Goal: Transaction & Acquisition: Purchase product/service

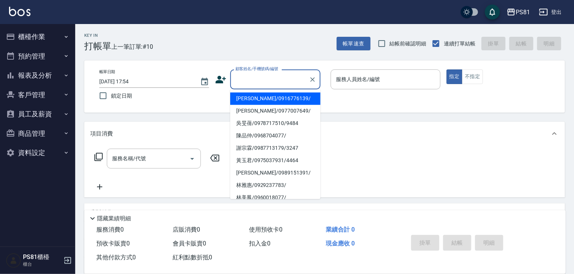
click at [264, 83] on input "顧客姓名/手機號碼/編號" at bounding box center [269, 79] width 72 height 13
click at [260, 103] on li "[PERSON_NAME]/0976025353/" at bounding box center [275, 98] width 90 height 12
type input "[PERSON_NAME]/0976025353/"
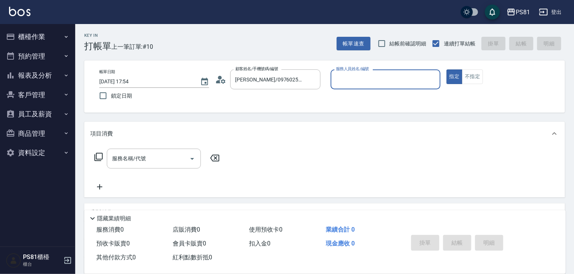
type input "小芸-8"
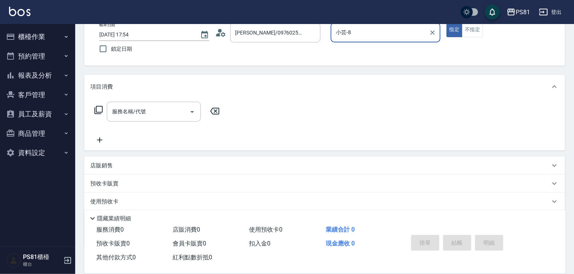
scroll to position [91, 0]
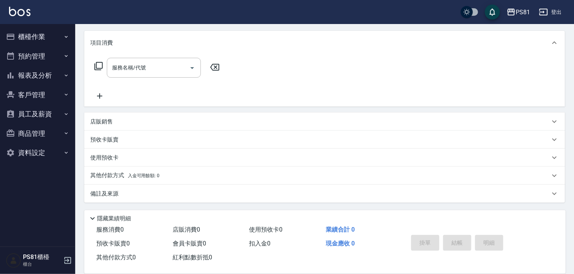
click at [126, 118] on div "店販銷售" at bounding box center [319, 122] width 459 height 8
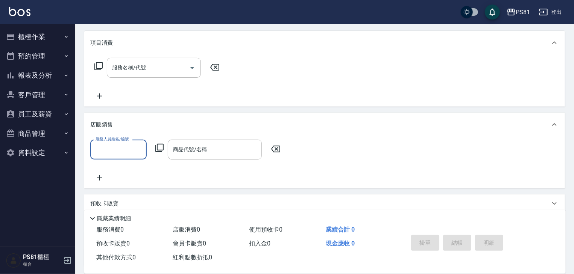
scroll to position [0, 0]
click at [121, 146] on input "服務人員姓名/編號" at bounding box center [119, 149] width 50 height 13
type input "妮可-25"
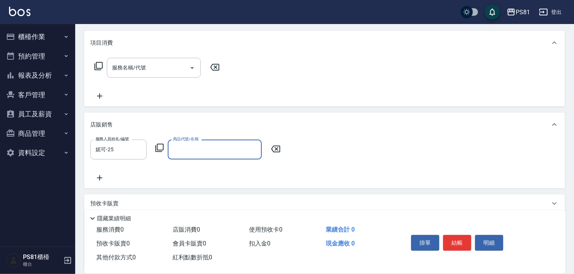
click at [196, 145] on input "商品代號/名稱" at bounding box center [214, 149] width 87 height 13
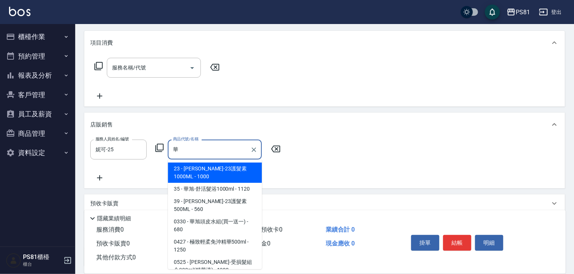
click at [227, 216] on span "0330 - 華旭頭皮水組(買一送一) - 680" at bounding box center [215, 226] width 94 height 20
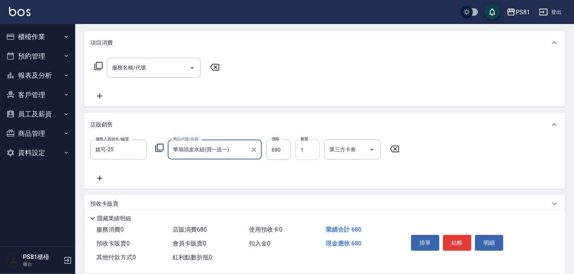
type input "華旭頭皮水組(買一送一)"
click at [313, 143] on input "1" at bounding box center [307, 150] width 24 height 20
type input "2"
click at [463, 244] on button "結帳" at bounding box center [457, 243] width 28 height 16
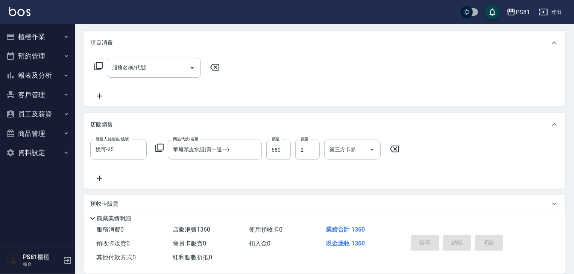
type input "[DATE] 17:57"
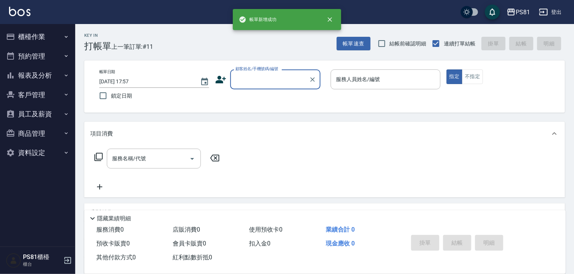
click at [21, 37] on button "櫃檯作業" at bounding box center [37, 37] width 69 height 20
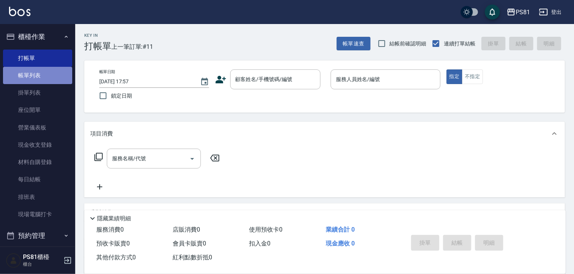
click at [38, 68] on link "帳單列表" at bounding box center [37, 75] width 69 height 17
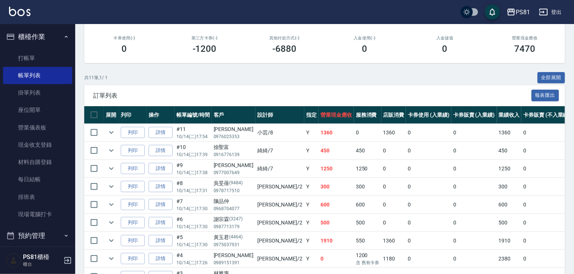
scroll to position [113, 0]
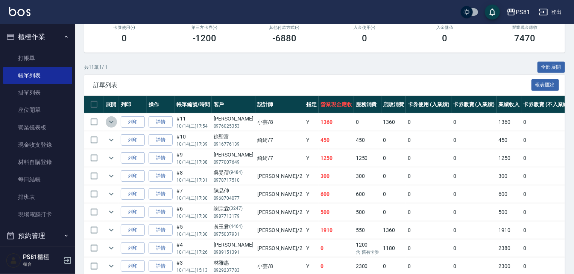
click at [110, 127] on icon "expand row" at bounding box center [111, 122] width 9 height 9
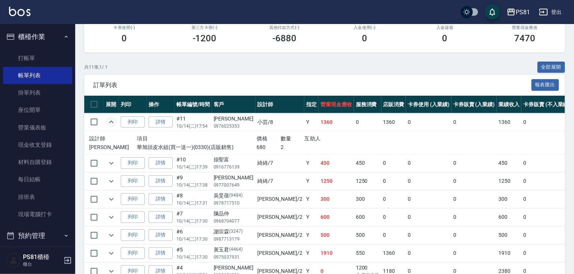
click at [111, 127] on icon "expand row" at bounding box center [111, 122] width 9 height 9
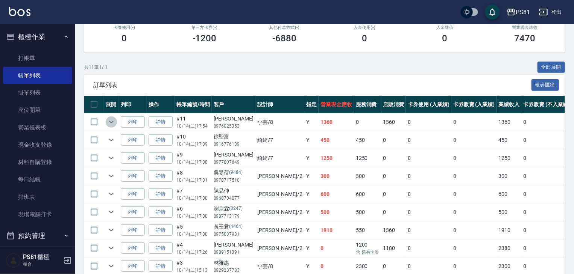
click at [111, 124] on icon "expand row" at bounding box center [111, 122] width 5 height 3
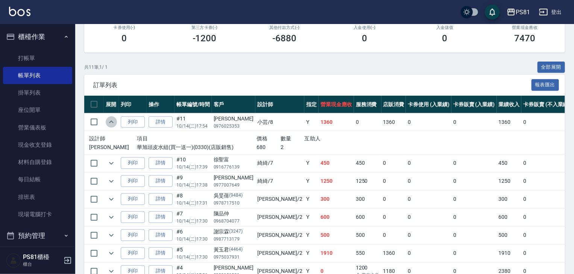
click at [111, 127] on icon "expand row" at bounding box center [111, 122] width 9 height 9
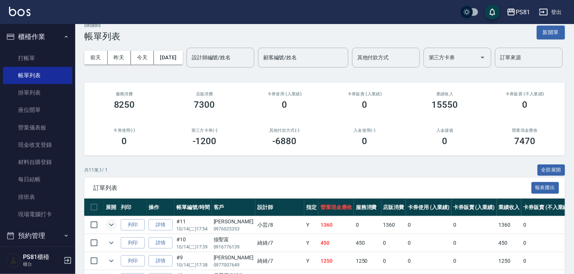
scroll to position [0, 0]
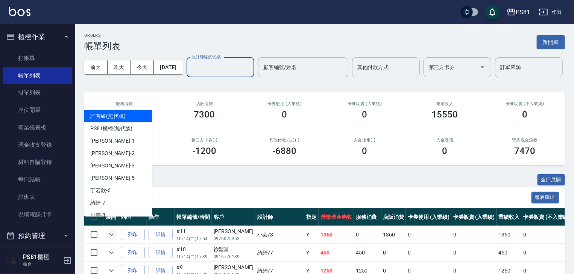
click at [190, 74] on input "設計師編號/姓名" at bounding box center [220, 67] width 61 height 13
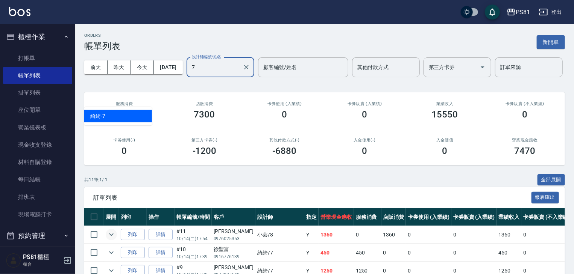
type input "綺綺-7"
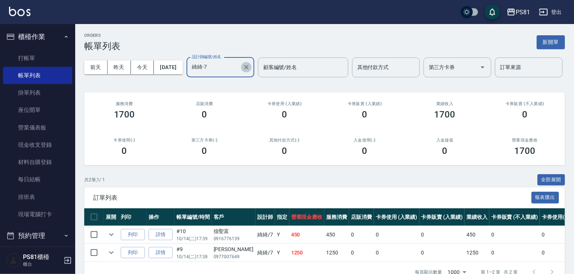
drag, startPoint x: 143, startPoint y: 95, endPoint x: 112, endPoint y: 101, distance: 31.0
click at [242, 71] on icon "Clear" at bounding box center [246, 68] width 8 height 8
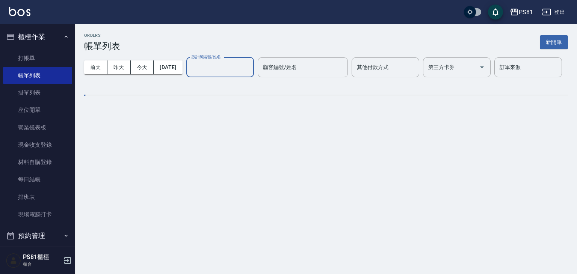
click at [190, 74] on input "設計師編號/姓名" at bounding box center [220, 67] width 61 height 13
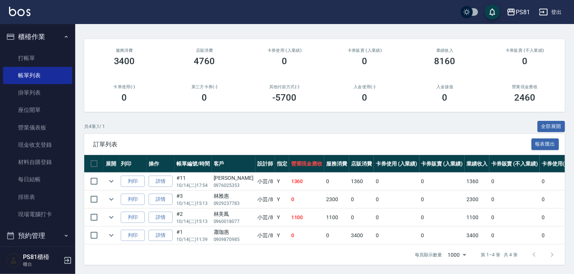
scroll to position [82, 0]
type input "小芸-8"
click at [29, 61] on link "打帳單" at bounding box center [37, 58] width 69 height 17
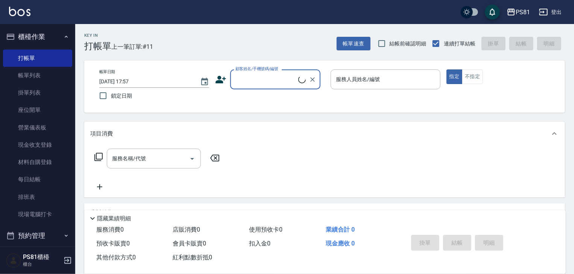
click at [132, 44] on span "上一筆訂單:#11" at bounding box center [132, 46] width 42 height 9
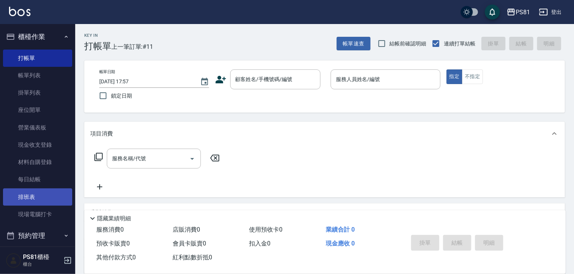
click at [34, 189] on link "排班表" at bounding box center [37, 197] width 69 height 17
